Goal: Transaction & Acquisition: Obtain resource

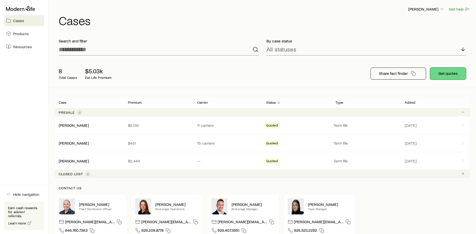
click at [447, 76] on button "Get quotes" at bounding box center [448, 73] width 36 height 12
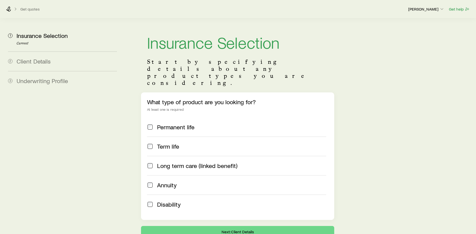
scroll to position [18, 0]
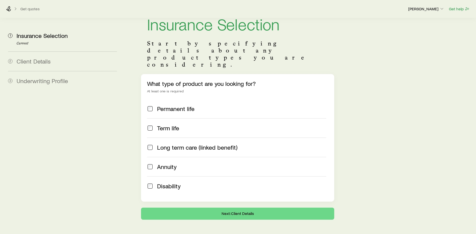
click at [157, 124] on span "Term life" at bounding box center [168, 127] width 22 height 7
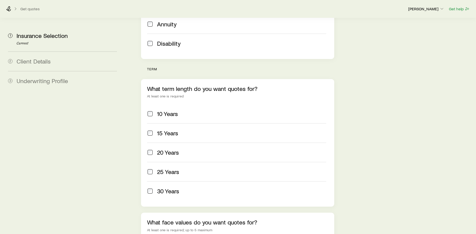
scroll to position [169, 0]
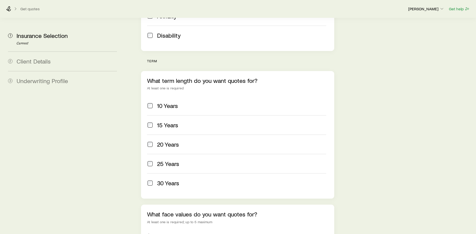
click at [153, 179] on div "30 Years" at bounding box center [236, 182] width 179 height 7
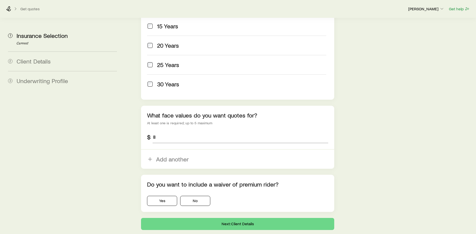
scroll to position [278, 0]
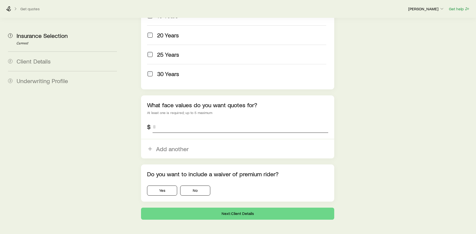
click at [171, 121] on input "tel" at bounding box center [239, 127] width 175 height 12
type input "*********"
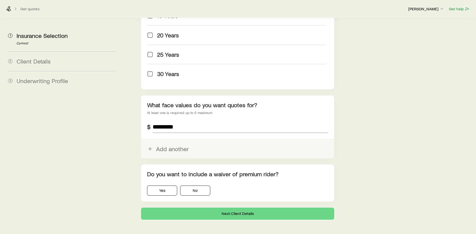
click at [156, 139] on button "Add another" at bounding box center [237, 148] width 193 height 19
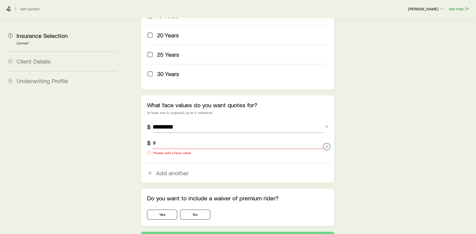
click at [326, 137] on div at bounding box center [326, 147] width 7 height 20
click at [332, 133] on div "What face values do you want quotes for? At least one is required; up to 5 maxi…" at bounding box center [237, 138] width 193 height 87
click at [329, 144] on icon "button" at bounding box center [326, 146] width 5 height 5
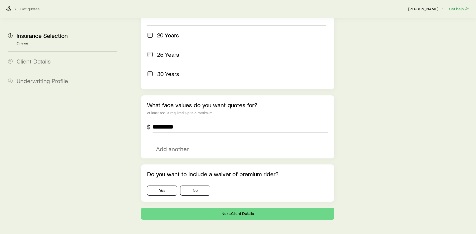
drag, startPoint x: 49, startPoint y: 173, endPoint x: 178, endPoint y: 170, distance: 128.9
click at [162, 185] on button "Yes" at bounding box center [162, 190] width 30 height 10
click at [211, 185] on div "Yes No" at bounding box center [237, 190] width 181 height 10
click at [203, 185] on button "No" at bounding box center [195, 190] width 30 height 10
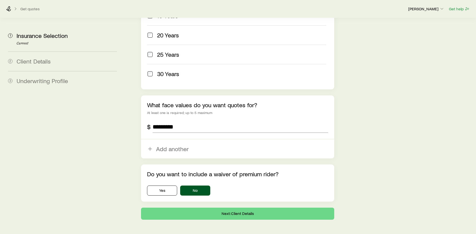
click at [154, 168] on div "Do you want to include a waiver of premium rider? Yes No" at bounding box center [237, 182] width 193 height 37
click at [155, 185] on button "Yes" at bounding box center [162, 190] width 30 height 10
click at [202, 182] on div "Do you want to include a waiver of premium rider? Yes No" at bounding box center [237, 182] width 193 height 37
click at [201, 185] on button "No" at bounding box center [195, 190] width 30 height 10
click at [165, 185] on button "Yes" at bounding box center [162, 190] width 30 height 10
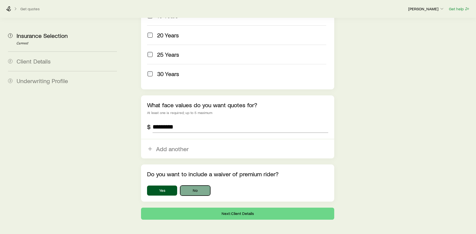
click at [192, 185] on button "No" at bounding box center [195, 190] width 30 height 10
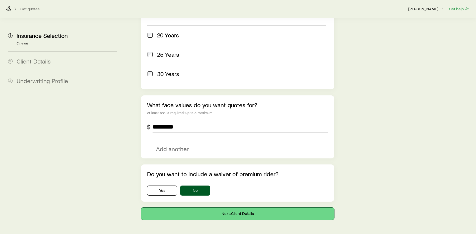
click at [205, 207] on button "Next: Client Details" at bounding box center [237, 213] width 193 height 12
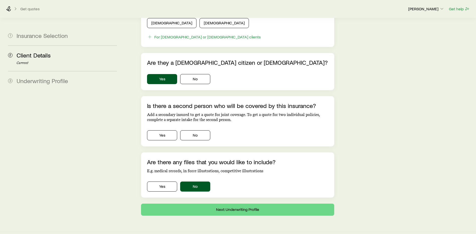
scroll to position [287, 0]
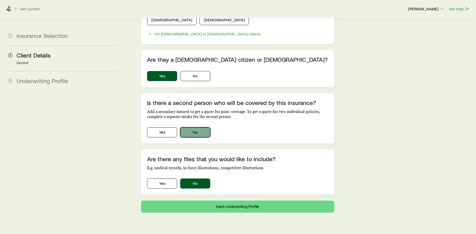
click at [190, 127] on button "No" at bounding box center [195, 132] width 30 height 10
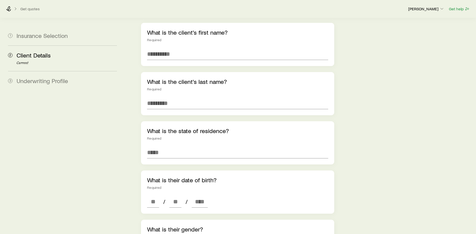
scroll to position [0, 0]
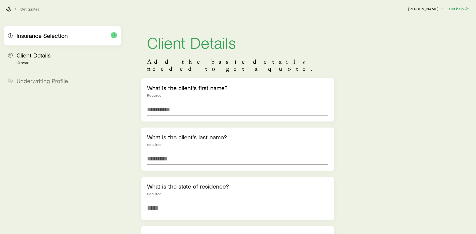
click at [54, 37] on span "Insurance Selection" at bounding box center [42, 35] width 51 height 7
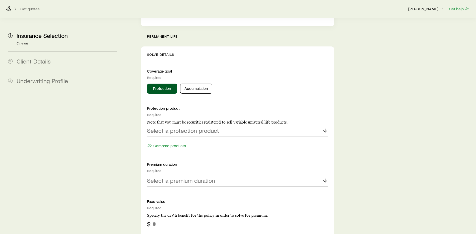
scroll to position [201, 0]
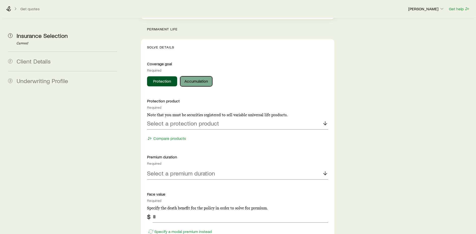
click at [203, 76] on button "Accumulation" at bounding box center [196, 81] width 32 height 10
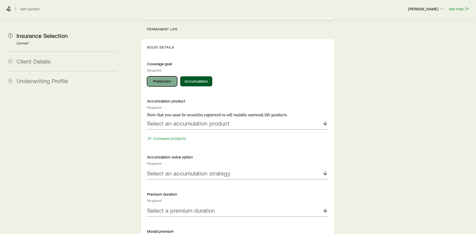
click at [168, 76] on button "Protection" at bounding box center [162, 81] width 30 height 10
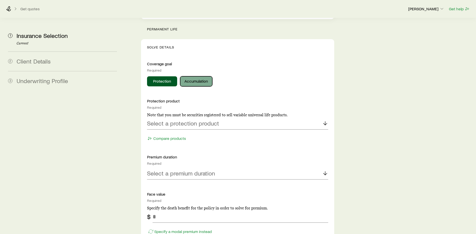
click at [191, 76] on button "Accumulation" at bounding box center [196, 81] width 32 height 10
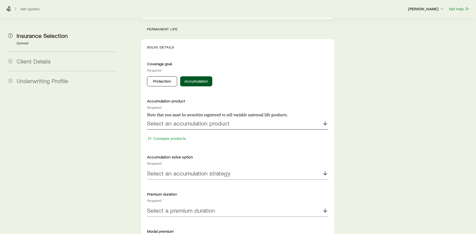
click at [174, 117] on div "Select an accumulation product" at bounding box center [237, 123] width 181 height 12
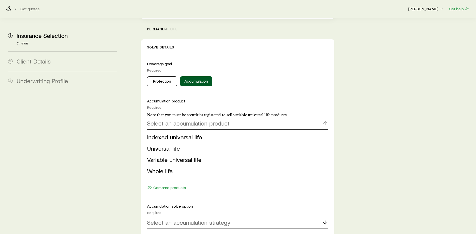
click at [174, 117] on div "Select an accumulation product" at bounding box center [237, 123] width 181 height 12
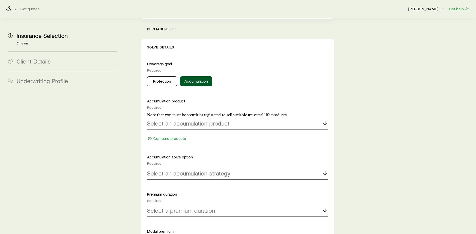
click at [177, 169] on p "Select an accumulation strategy" at bounding box center [188, 172] width 83 height 7
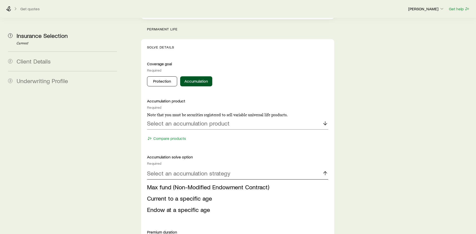
click at [176, 169] on p "Select an accumulation strategy" at bounding box center [188, 172] width 83 height 7
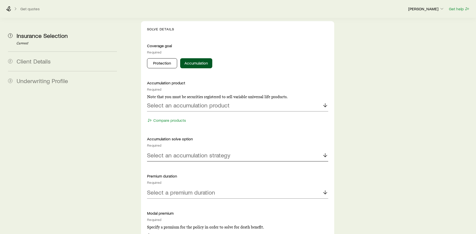
scroll to position [251, 0]
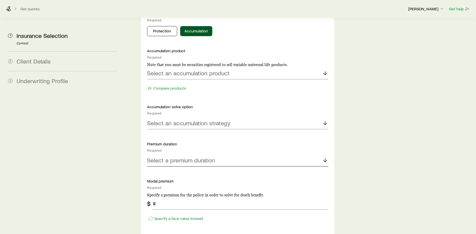
click at [186, 156] on p "Select a premium duration" at bounding box center [181, 159] width 68 height 7
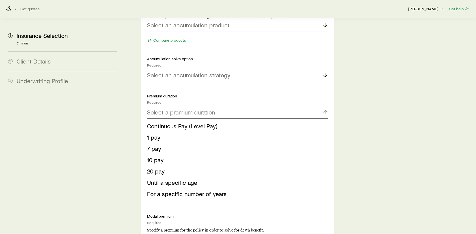
scroll to position [301, 0]
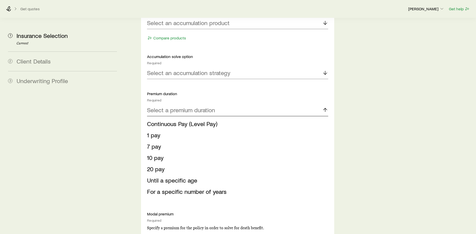
click at [179, 106] on p "Select a premium duration" at bounding box center [181, 109] width 68 height 7
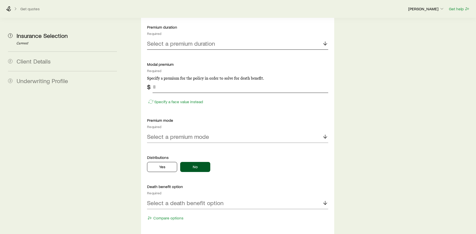
scroll to position [376, 0]
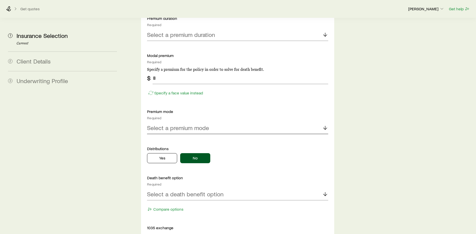
click at [206, 124] on p "Select a premium mode" at bounding box center [178, 127] width 62 height 7
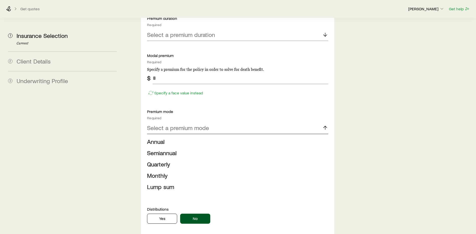
click at [206, 124] on p "Select a premium mode" at bounding box center [178, 127] width 62 height 7
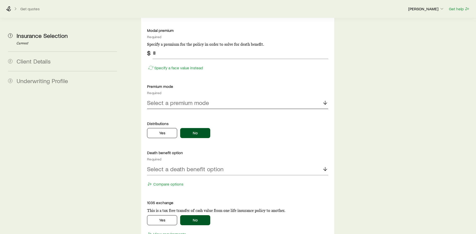
scroll to position [426, 0]
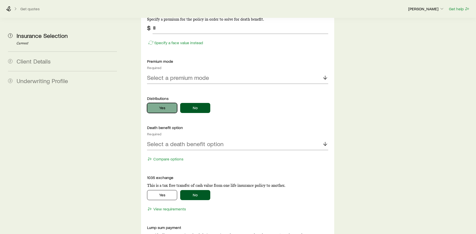
click at [170, 103] on button "Yes" at bounding box center [162, 108] width 30 height 10
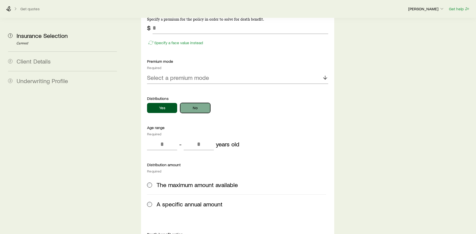
click at [195, 103] on button "No" at bounding box center [195, 108] width 30 height 10
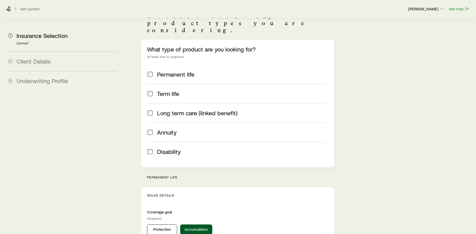
scroll to position [0, 0]
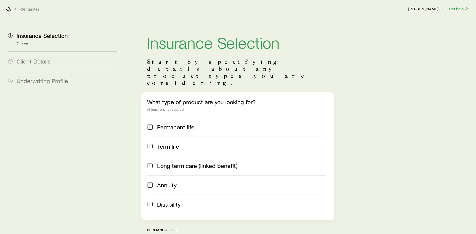
click at [150, 123] on span at bounding box center [150, 126] width 6 height 7
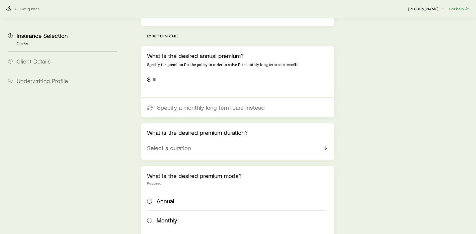
scroll to position [202, 0]
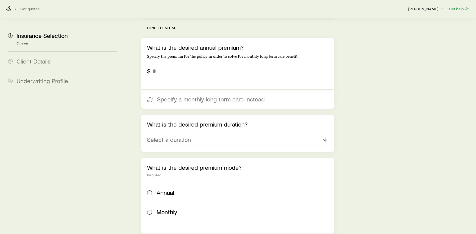
click at [251, 134] on div "Select a duration" at bounding box center [237, 140] width 181 height 12
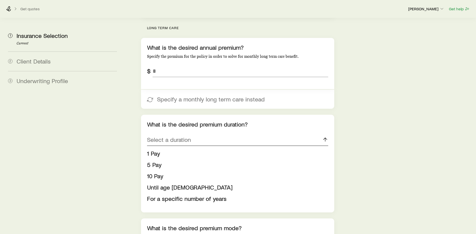
click at [251, 134] on div "Select a duration" at bounding box center [237, 140] width 181 height 12
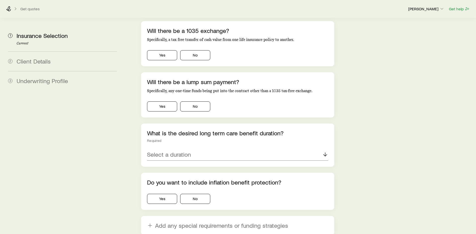
scroll to position [452, 0]
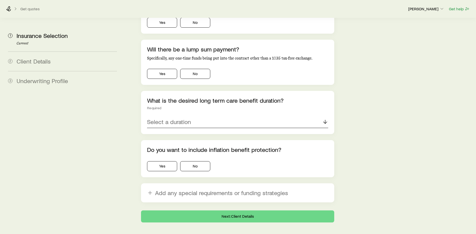
click at [242, 116] on div "Select a duration" at bounding box center [237, 122] width 181 height 12
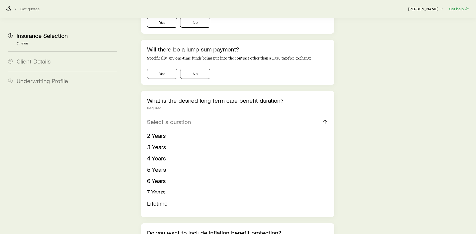
click at [243, 116] on div "Select a duration" at bounding box center [237, 122] width 181 height 12
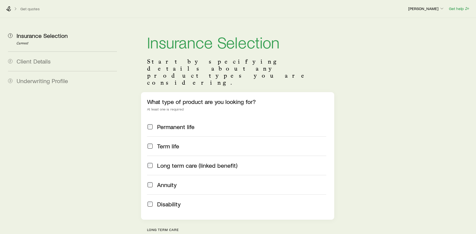
scroll to position [0, 0]
click at [157, 162] on span "Long term care (linked benefit)" at bounding box center [197, 165] width 80 height 7
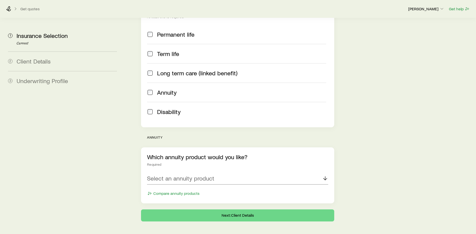
scroll to position [94, 0]
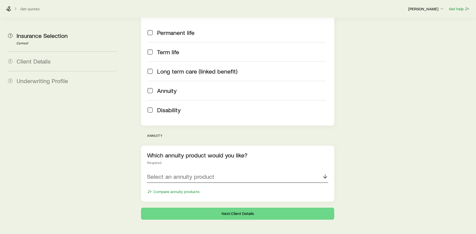
click at [262, 170] on div "Select an annuity product" at bounding box center [237, 176] width 181 height 12
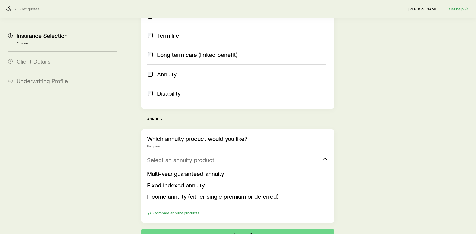
scroll to position [119, 0]
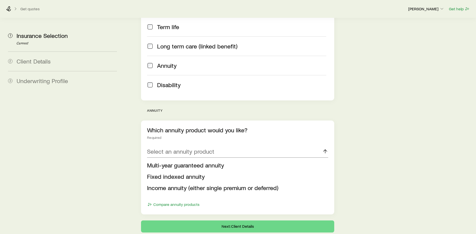
click at [214, 182] on li "Income annuity (either single premium or deferred)" at bounding box center [236, 187] width 178 height 11
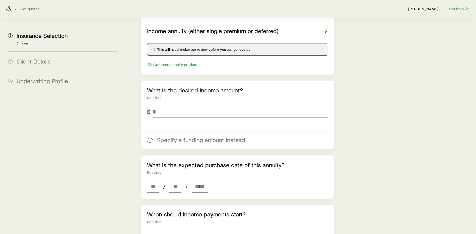
scroll to position [245, 0]
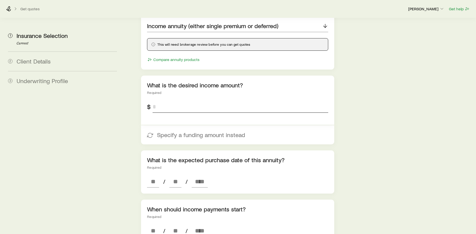
click at [194, 101] on input "tel" at bounding box center [239, 107] width 175 height 12
type input "******"
click at [125, 105] on section "1 Insurance Selection Current 2 Client Details 3 Underwriting Profile Insurance…" at bounding box center [237, 166] width 467 height 787
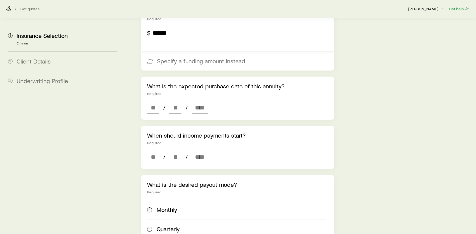
scroll to position [320, 0]
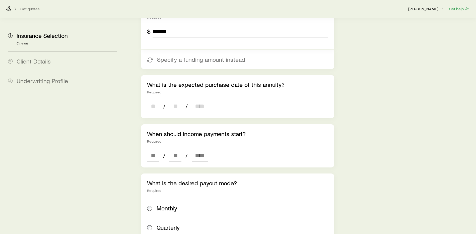
click at [153, 100] on input at bounding box center [153, 106] width 12 height 12
type input "**"
type input "****"
click at [175, 100] on input "**" at bounding box center [175, 106] width 12 height 12
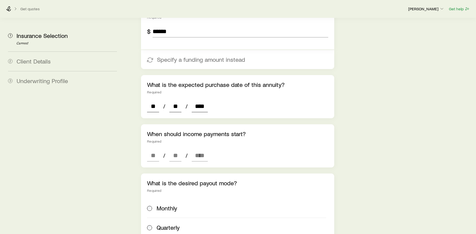
type input "*"
type input "**"
click at [159, 149] on input at bounding box center [153, 155] width 12 height 12
type input "**"
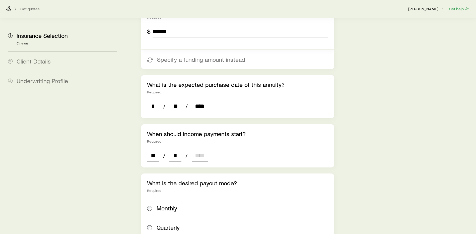
type input "**"
type input "****"
type input "*"
type input "****"
click at [222, 139] on div "Required" at bounding box center [237, 141] width 181 height 4
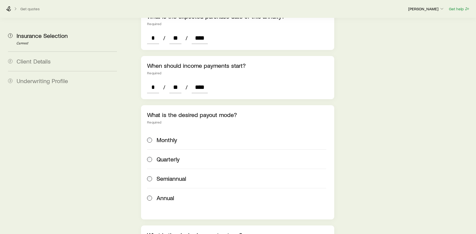
scroll to position [395, 0]
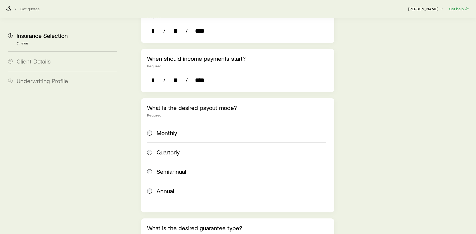
click at [154, 129] on div "Monthly" at bounding box center [236, 132] width 179 height 7
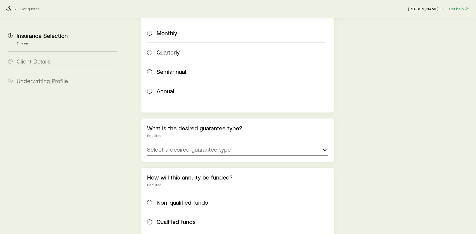
scroll to position [495, 0]
click at [201, 145] on p "Select a desired guarantee type" at bounding box center [189, 148] width 84 height 7
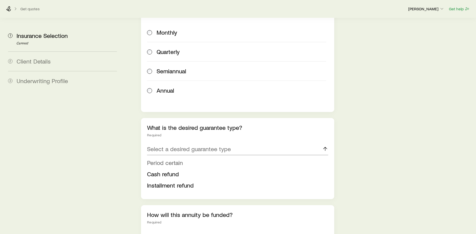
click at [177, 159] on span "Period certain" at bounding box center [165, 162] width 36 height 7
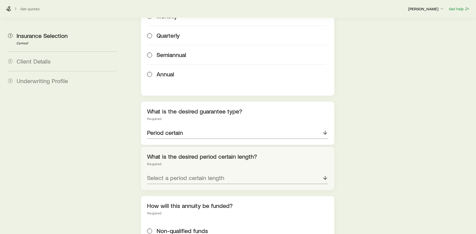
scroll to position [520, 0]
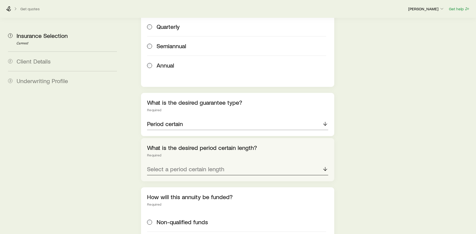
click at [192, 165] on p "Select a period certain length" at bounding box center [185, 168] width 77 height 7
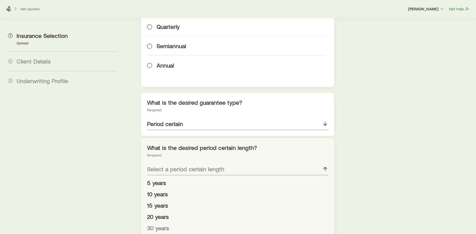
click at [157, 224] on span "30 years" at bounding box center [158, 227] width 22 height 7
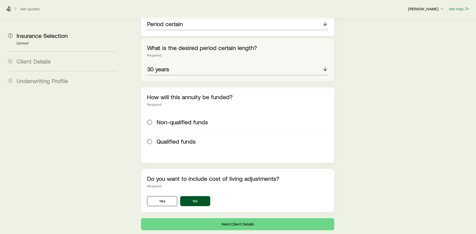
scroll to position [621, 0]
click at [152, 137] on span at bounding box center [150, 140] width 6 height 7
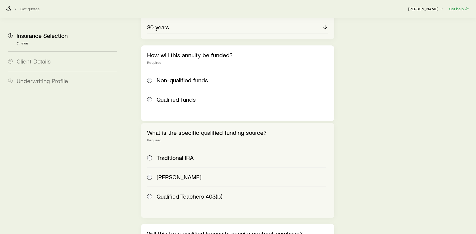
scroll to position [671, 0]
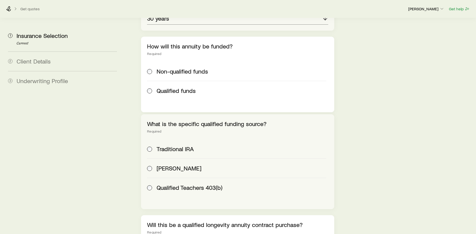
click at [155, 164] on div "[PERSON_NAME]" at bounding box center [236, 167] width 179 height 7
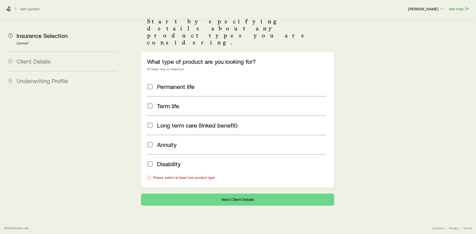
scroll to position [26, 0]
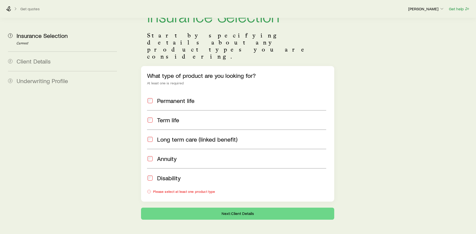
click at [153, 174] on div "Disability" at bounding box center [236, 177] width 179 height 7
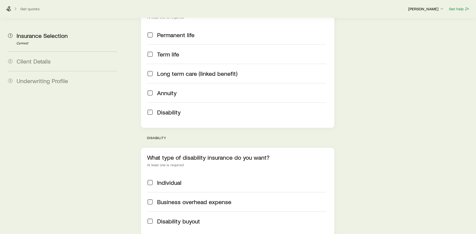
scroll to position [152, 0]
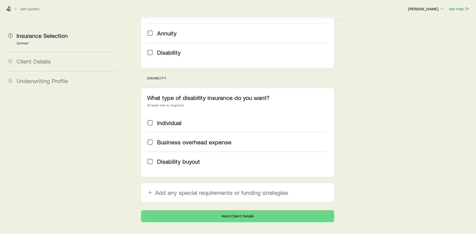
click at [152, 132] on label "Business overhead expense" at bounding box center [236, 141] width 179 height 19
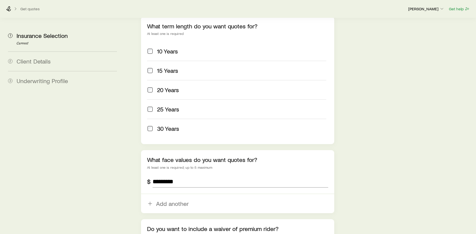
scroll to position [203, 0]
